Goal: Transaction & Acquisition: Purchase product/service

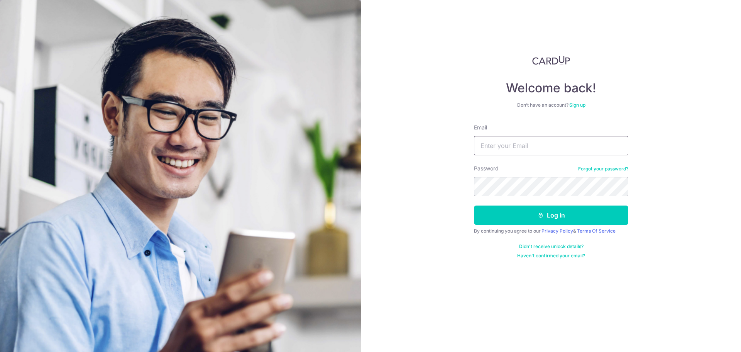
type input "[EMAIL_ADDRESS][DOMAIN_NAME]"
click at [506, 214] on button "Log in" at bounding box center [551, 214] width 154 height 19
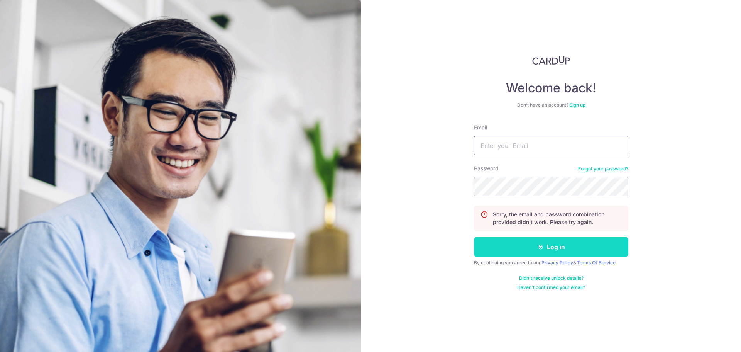
type input "[EMAIL_ADDRESS][DOMAIN_NAME]"
click at [503, 245] on button "Log in" at bounding box center [551, 246] width 154 height 19
type input "[EMAIL_ADDRESS][DOMAIN_NAME]"
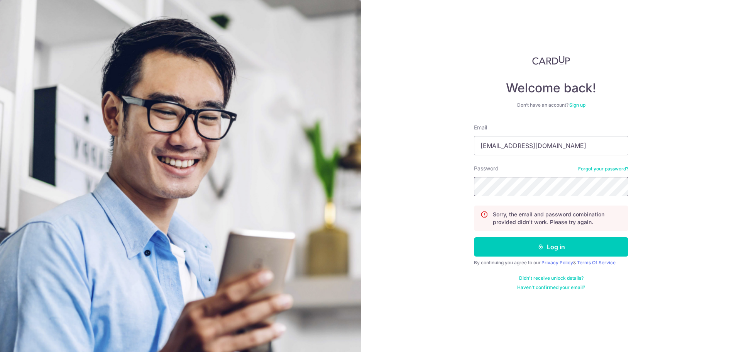
click at [448, 192] on div "Welcome back! Don’t have an account? Sign up Email sunilkumarjoseph@yahoo.com.s…" at bounding box center [551, 176] width 380 height 352
click at [507, 246] on button "Log in" at bounding box center [551, 246] width 154 height 19
type input "[EMAIL_ADDRESS][DOMAIN_NAME]"
click at [389, 182] on div "Welcome back! Don’t have an account? Sign up Email sunilkumarjoseph@yahoo.com.s…" at bounding box center [551, 176] width 380 height 352
click at [520, 252] on button "Log in" at bounding box center [551, 246] width 154 height 19
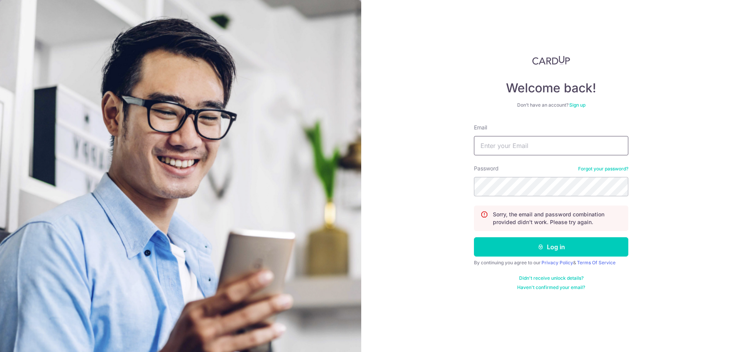
type input "sunilkumarjoseph@yahoo.com.sg"
click at [591, 169] on link "Forgot your password?" at bounding box center [603, 169] width 50 height 6
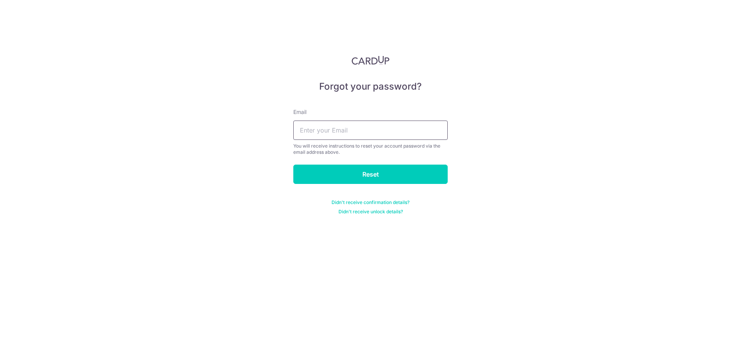
click at [355, 135] on input "text" at bounding box center [370, 129] width 154 height 19
type input "sunilkumarjoseph@yahoo.com.sg"
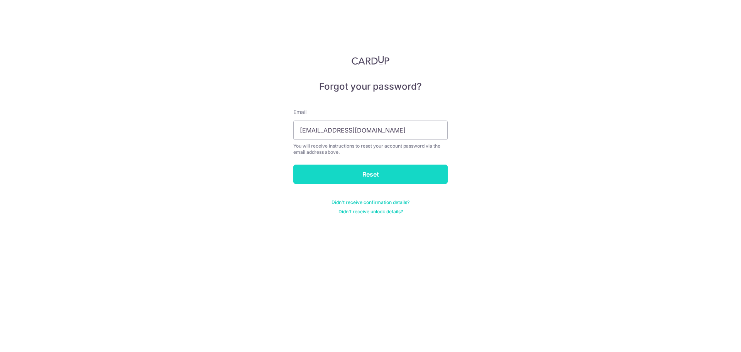
click at [347, 168] on input "Reset" at bounding box center [370, 173] width 154 height 19
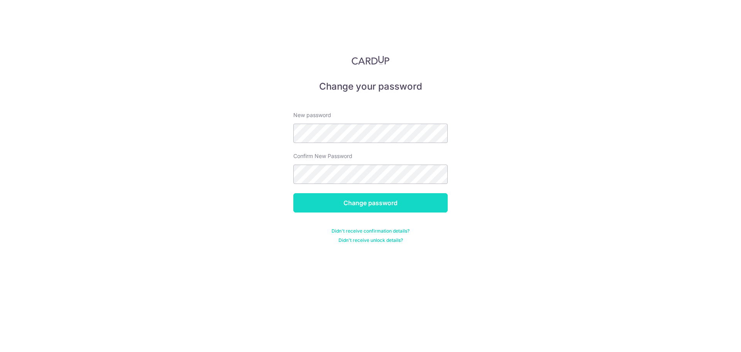
click at [317, 195] on input "Change password" at bounding box center [370, 202] width 154 height 19
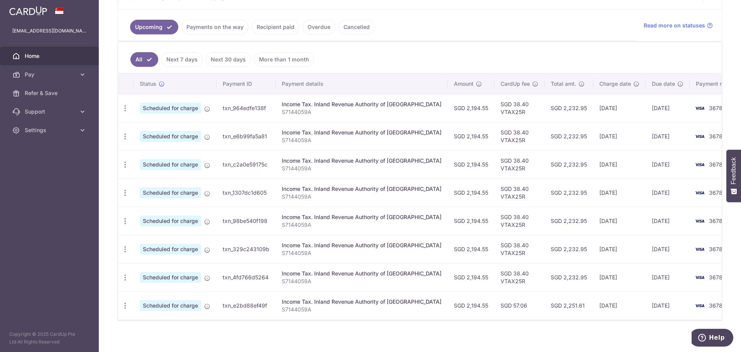
scroll to position [170, 0]
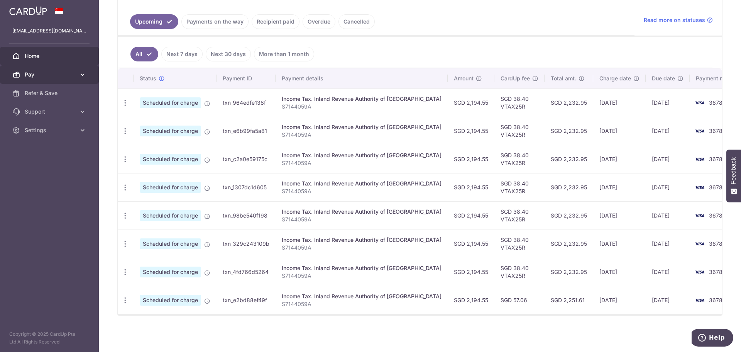
click at [82, 73] on icon at bounding box center [83, 75] width 8 height 8
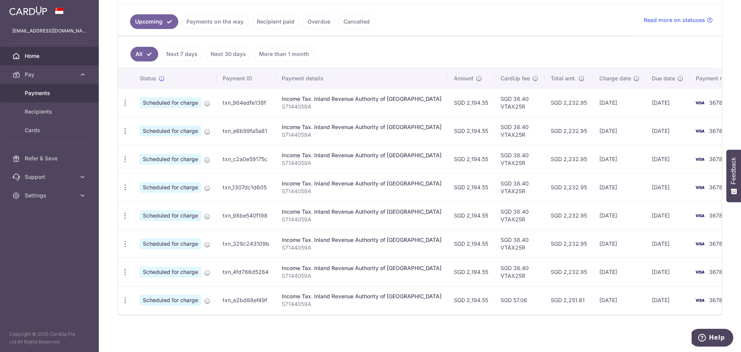
click at [61, 88] on link "Payments" at bounding box center [49, 93] width 99 height 19
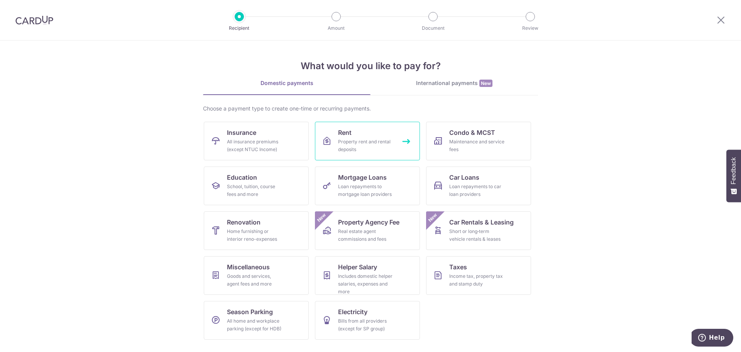
click at [346, 140] on div "Property rent and rental deposits" at bounding box center [366, 145] width 56 height 15
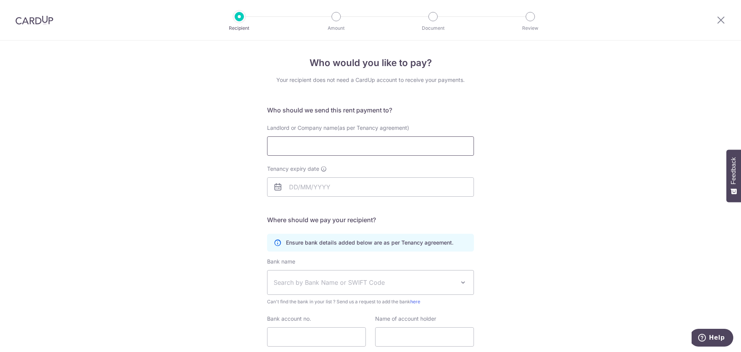
click at [340, 145] on input "Landlord or Company name(as per Tenancy agreement)" at bounding box center [370, 145] width 207 height 19
type input "VOYAGER MARINE OFFSHORE PTE LTD"
click at [293, 188] on input "Tenancy expiry date" at bounding box center [370, 186] width 207 height 19
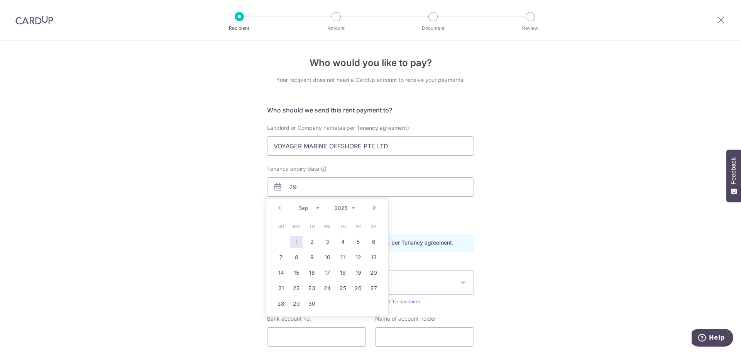
click at [354, 205] on select "2025 2026 2027 2028 2029 2030 2031 2032 2033 2034 2035" at bounding box center [345, 208] width 20 height 6
click at [315, 209] on select "Jan Feb Mar Apr May Jun Jul Aug Sep Oct Nov Dec" at bounding box center [309, 208] width 20 height 6
click at [326, 301] on link "31" at bounding box center [327, 303] width 12 height 12
type input "31/03/2027"
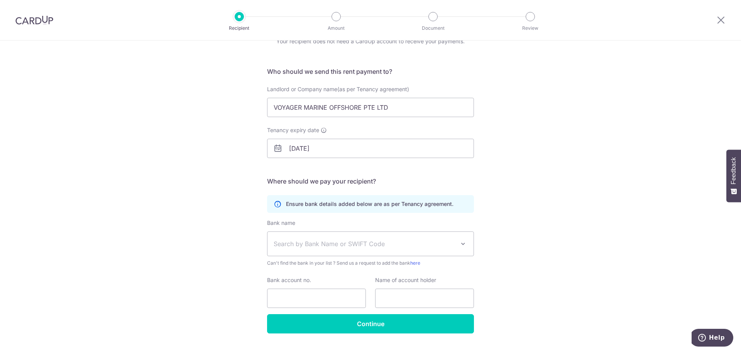
scroll to position [56, 0]
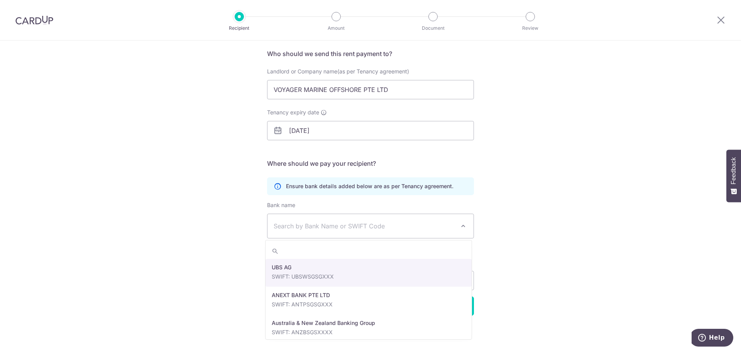
click at [337, 224] on span "Search by Bank Name or SWIFT Code" at bounding box center [364, 225] width 181 height 9
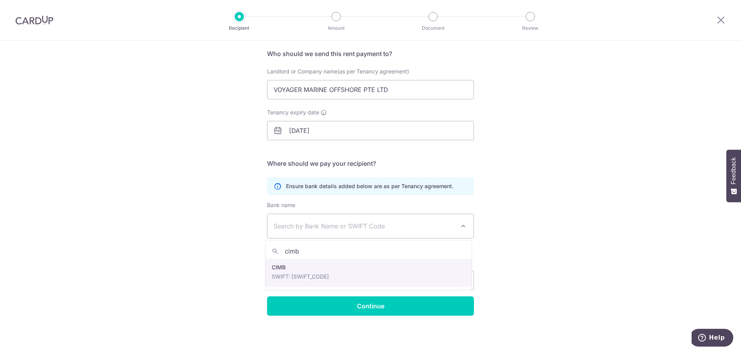
type input "cimb"
select select "5"
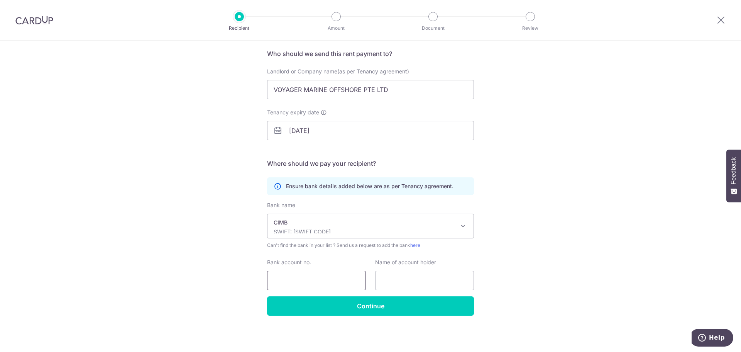
click at [322, 281] on input "Bank account no." at bounding box center [316, 280] width 99 height 19
type input "2000962207"
click at [385, 278] on input "text" at bounding box center [424, 280] width 99 height 19
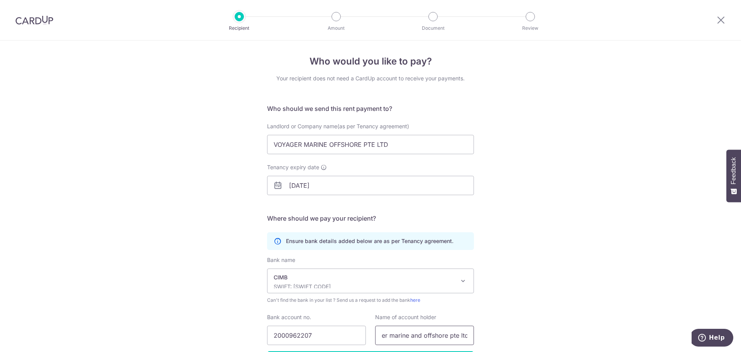
scroll to position [0, 0]
type input "voyager marine and offshore pte ltd"
drag, startPoint x: 405, startPoint y: 146, endPoint x: 327, endPoint y: 153, distance: 78.0
click at [327, 153] on input "VOYAGER MARINE OFFSHORE PTE LTD" at bounding box center [370, 145] width 207 height 19
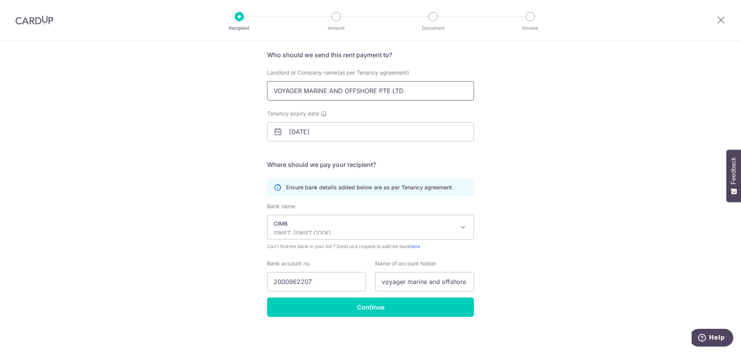
scroll to position [56, 0]
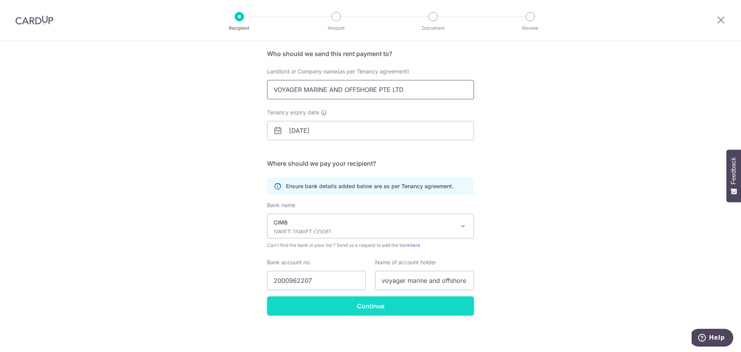
type input "VOYAGER MARINE AND OFFSHORE PTE LTD"
click at [357, 304] on input "Continue" at bounding box center [370, 305] width 207 height 19
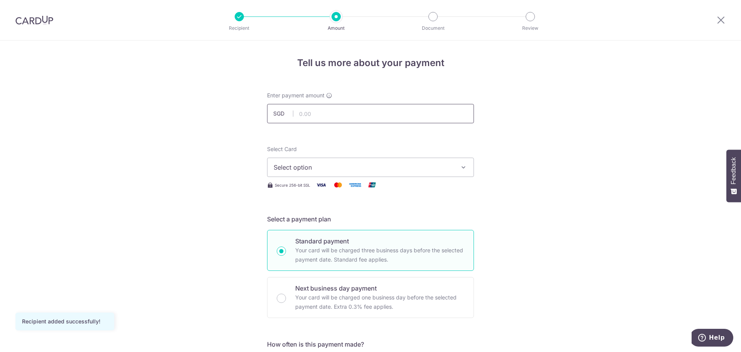
click at [317, 116] on input "text" at bounding box center [370, 113] width 207 height 19
type input "6,500.00"
click at [349, 163] on span "Select option" at bounding box center [364, 167] width 180 height 9
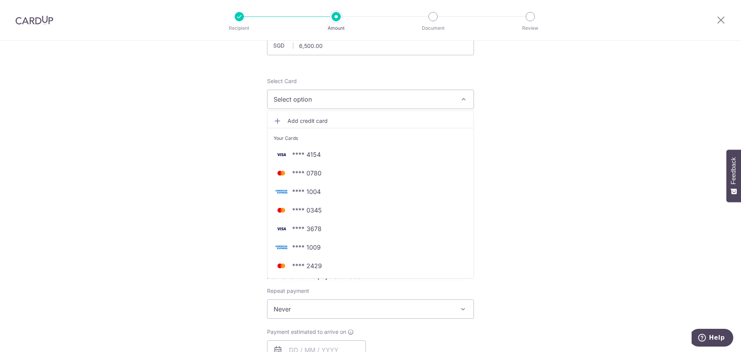
scroll to position [116, 0]
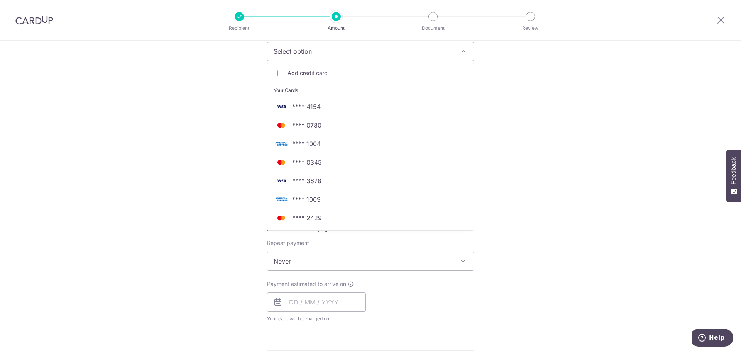
click at [301, 256] on span "Never" at bounding box center [371, 261] width 206 height 19
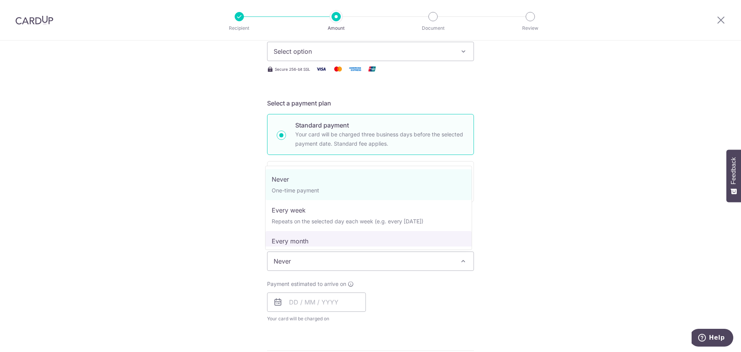
select select "3"
type input "31/03/2027"
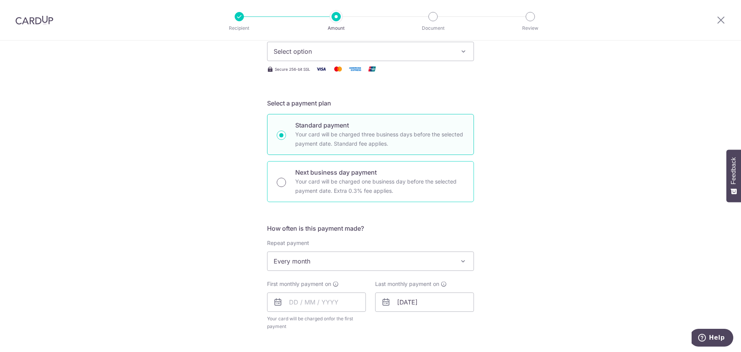
click at [280, 186] on input "Next business day payment Your card will be charged one business day before the…" at bounding box center [281, 182] width 9 height 9
radio input "true"
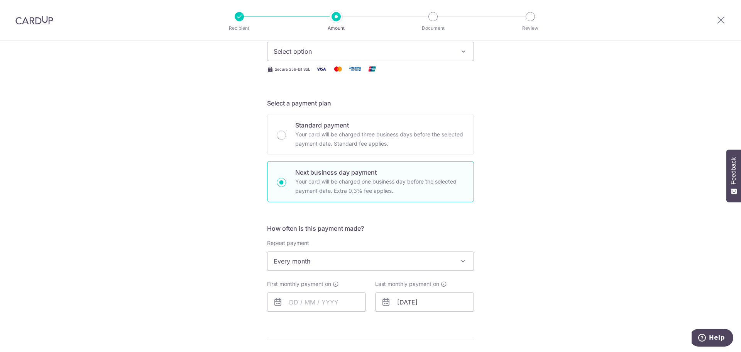
click at [302, 258] on span "Every month" at bounding box center [371, 261] width 206 height 19
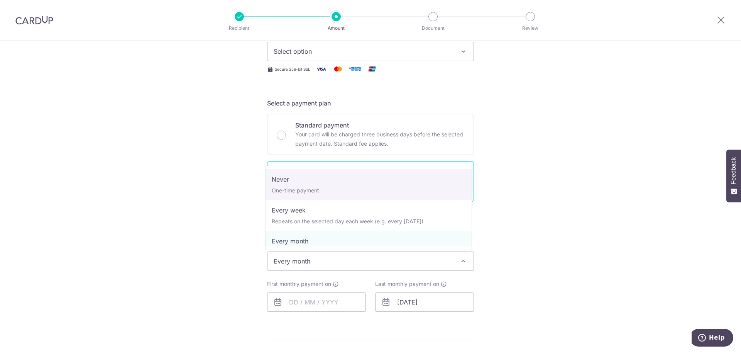
select select "1"
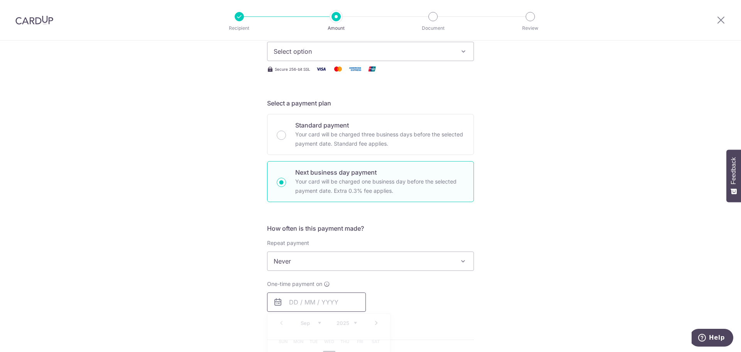
click at [305, 298] on input "text" at bounding box center [316, 301] width 99 height 19
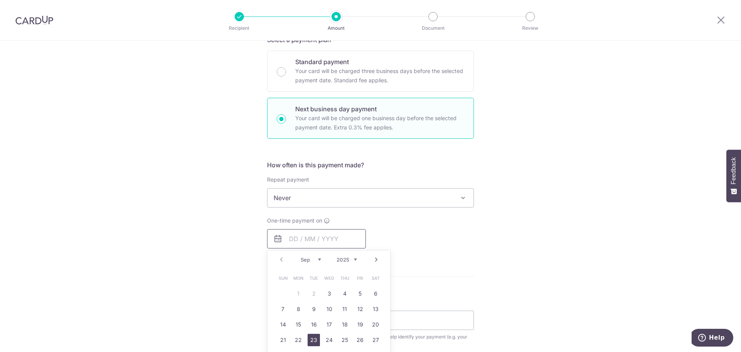
scroll to position [154, 0]
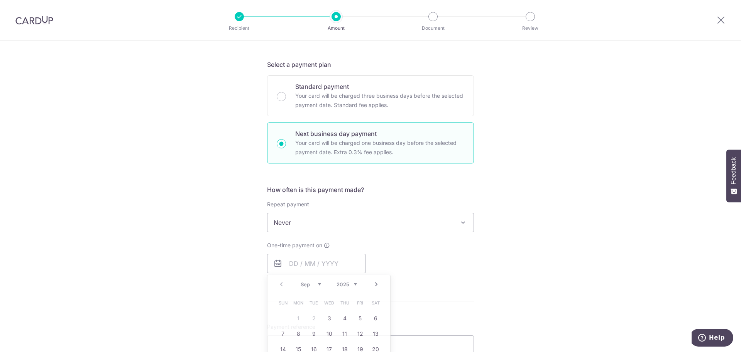
click at [457, 278] on div "How often is this payment made? Repeat payment Never Every week Every month Eve…" at bounding box center [370, 232] width 207 height 94
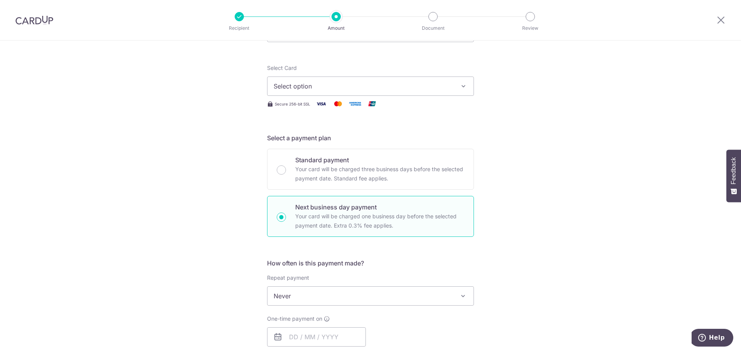
scroll to position [0, 0]
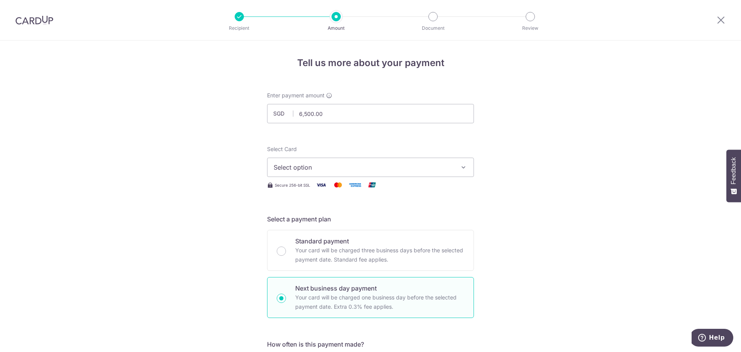
click at [382, 170] on span "Select option" at bounding box center [364, 167] width 180 height 9
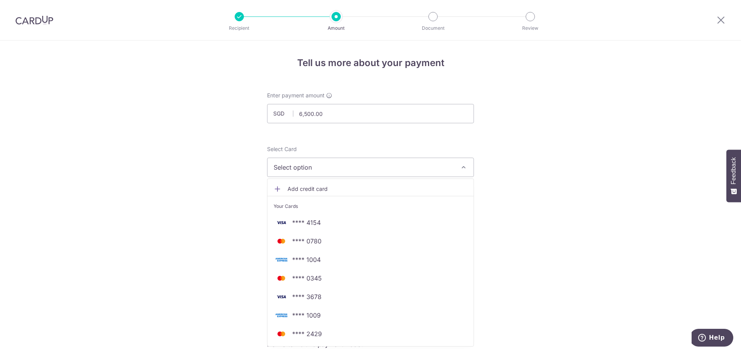
click at [380, 170] on span "Select option" at bounding box center [364, 167] width 180 height 9
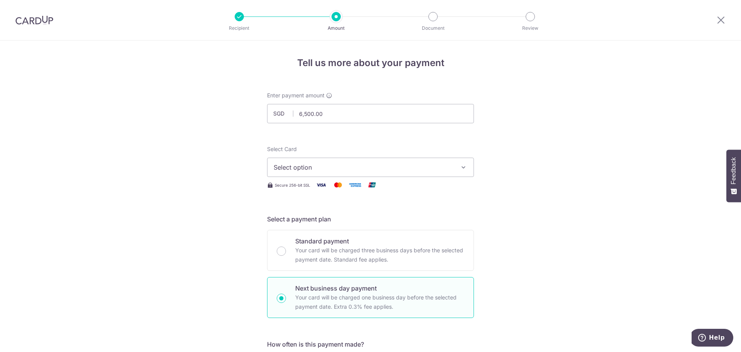
click at [298, 168] on span "Select option" at bounding box center [364, 167] width 180 height 9
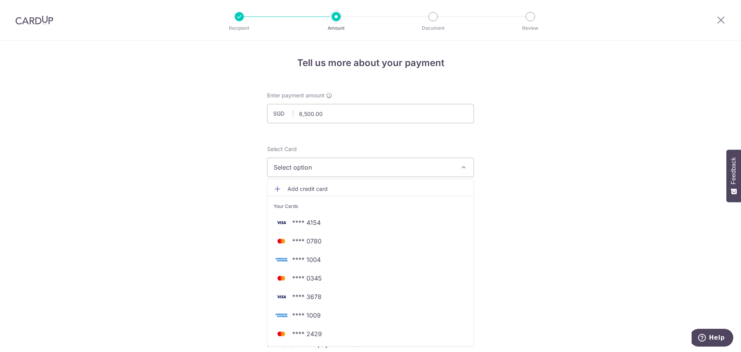
click at [297, 188] on span "Add credit card" at bounding box center [378, 189] width 180 height 8
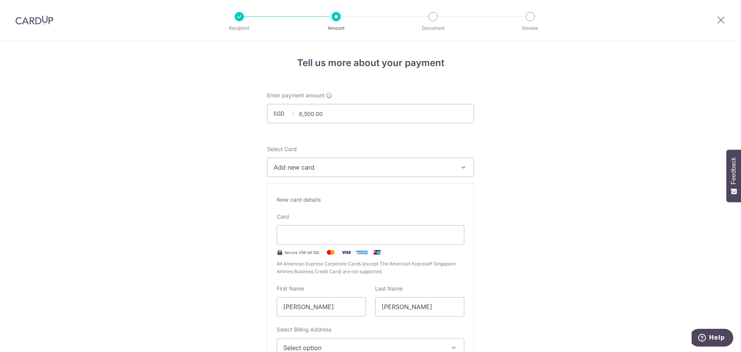
click at [455, 163] on button "Add new card" at bounding box center [370, 167] width 207 height 19
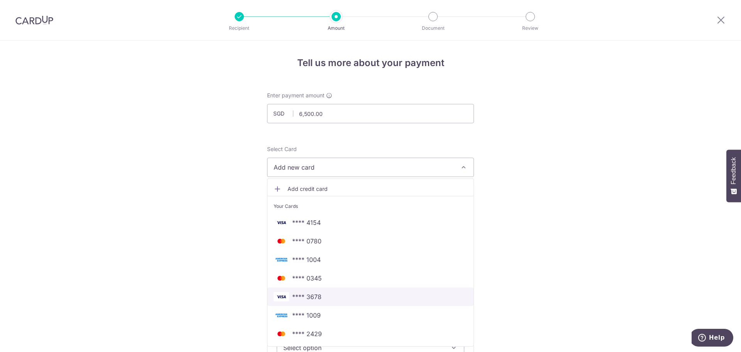
drag, startPoint x: 318, startPoint y: 294, endPoint x: 326, endPoint y: 287, distance: 11.2
click at [318, 294] on span "**** 3678" at bounding box center [306, 296] width 29 height 9
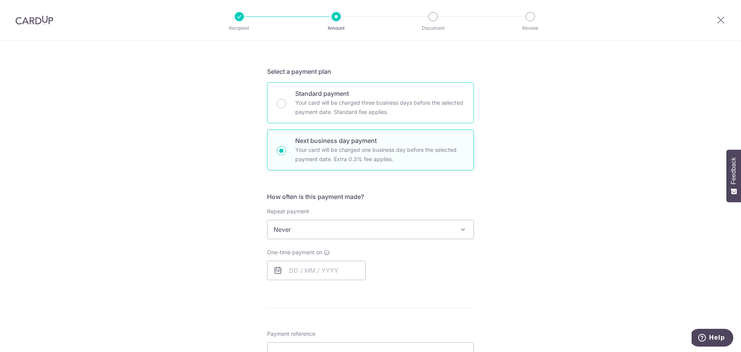
scroll to position [193, 0]
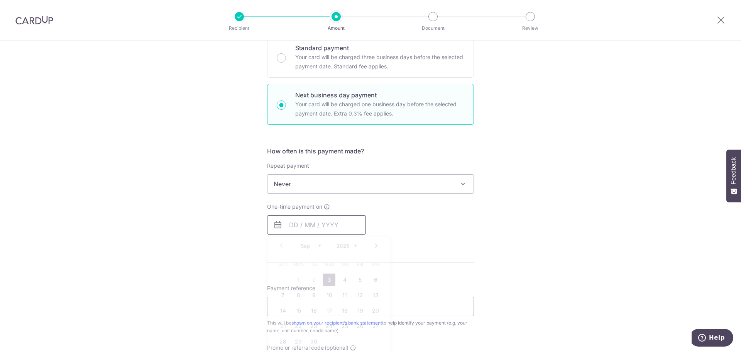
click at [309, 220] on input "text" at bounding box center [316, 224] width 99 height 19
click at [328, 278] on link "3" at bounding box center [329, 279] width 12 height 12
type input "[DATE]"
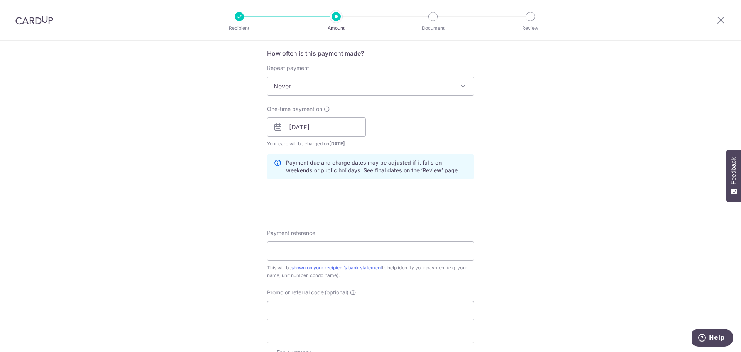
scroll to position [309, 0]
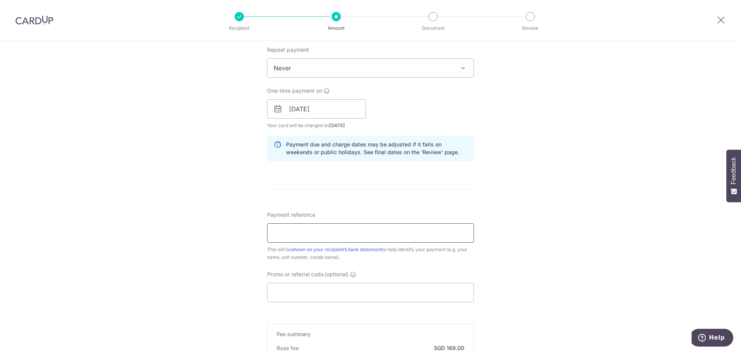
click at [314, 234] on input "Payment reference" at bounding box center [370, 232] width 207 height 19
type input "RENTAL TAYKA MEDICAL"
paste input "SAVERENT179"
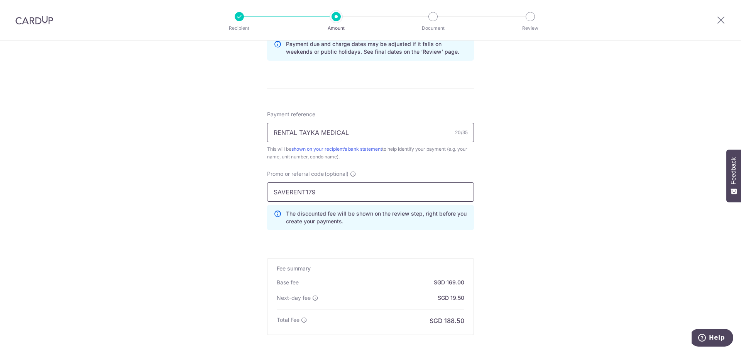
scroll to position [425, 0]
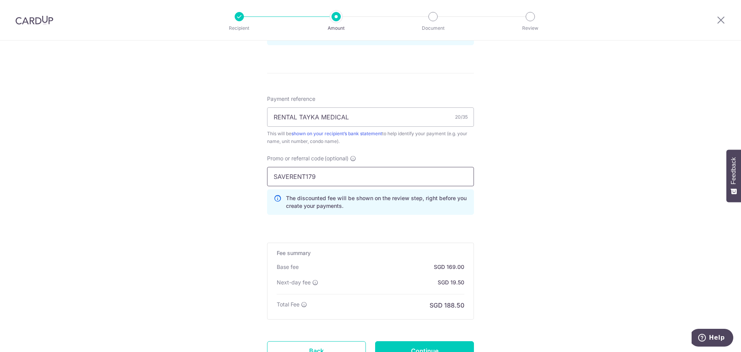
type input "SAVERENT179"
click at [511, 232] on div "Tell us more about your payment Enter payment amount SGD 6,500.00 6500.00 Recip…" at bounding box center [370, 17] width 741 height 802
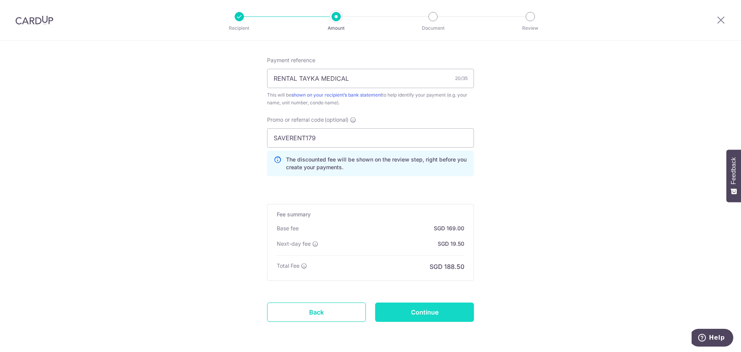
click at [430, 314] on input "Continue" at bounding box center [424, 311] width 99 height 19
type input "Create Schedule"
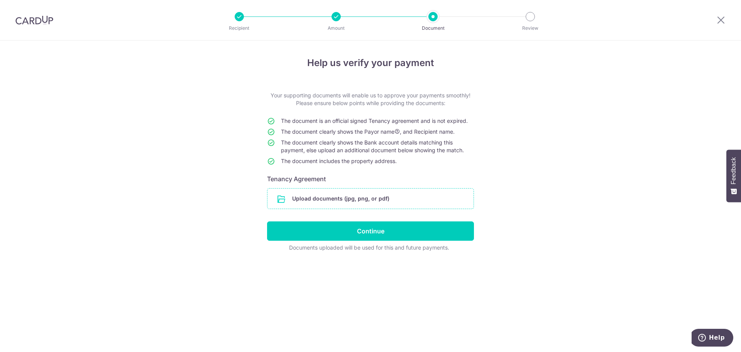
click at [367, 195] on input "file" at bounding box center [371, 198] width 206 height 20
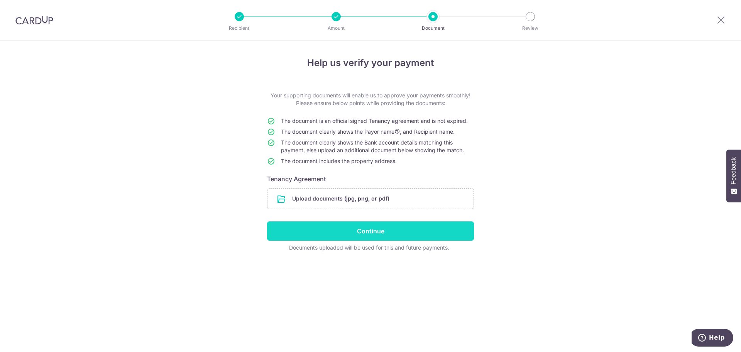
click at [328, 235] on input "Continue" at bounding box center [370, 230] width 207 height 19
